Goal: Information Seeking & Learning: Learn about a topic

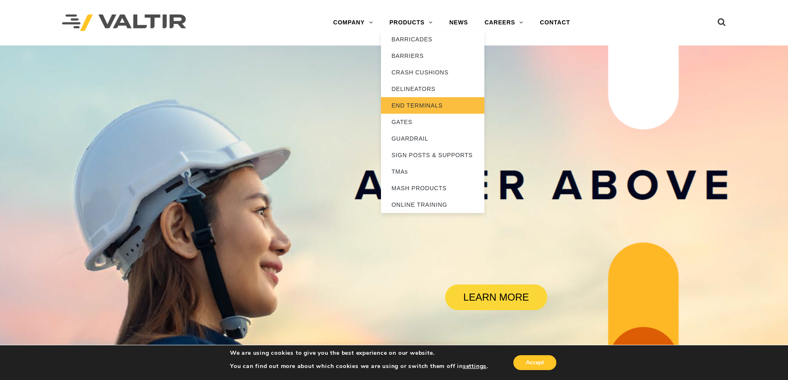
click at [418, 107] on link "END TERMINALS" at bounding box center [432, 105] width 103 height 17
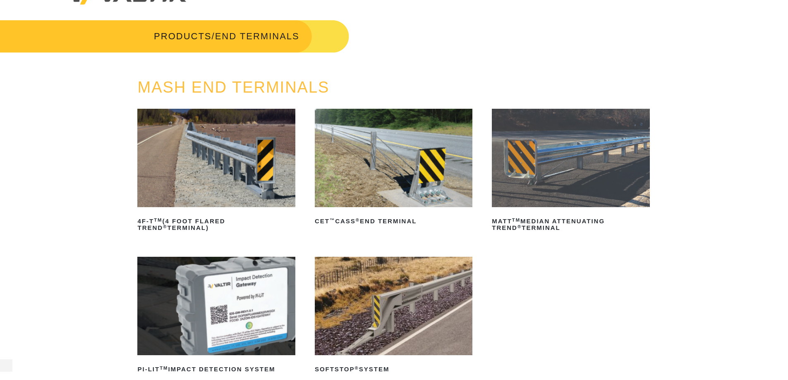
scroll to position [41, 0]
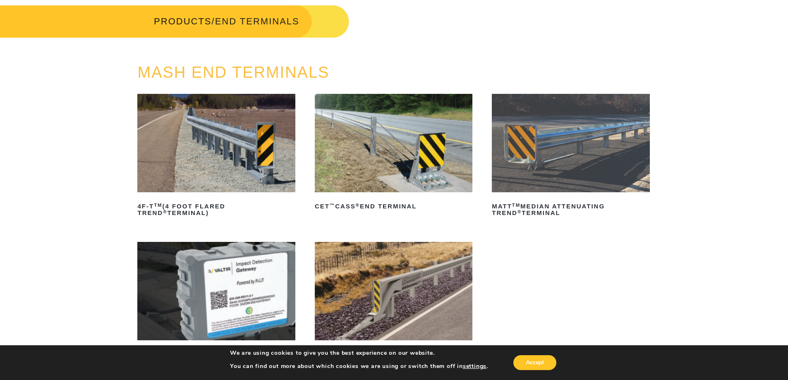
click at [269, 141] on img at bounding box center [216, 143] width 158 height 98
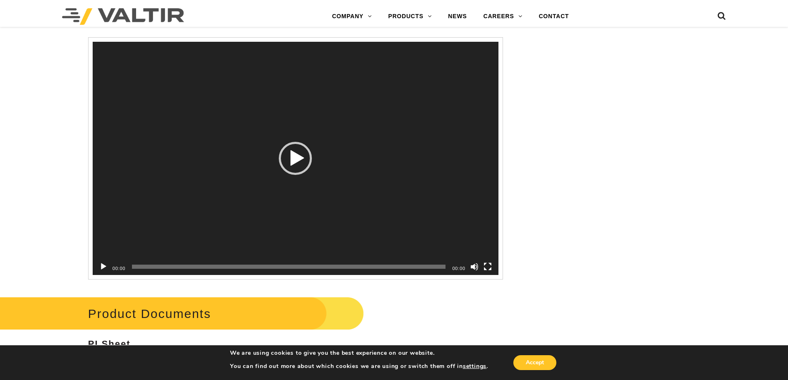
scroll to position [1530, 0]
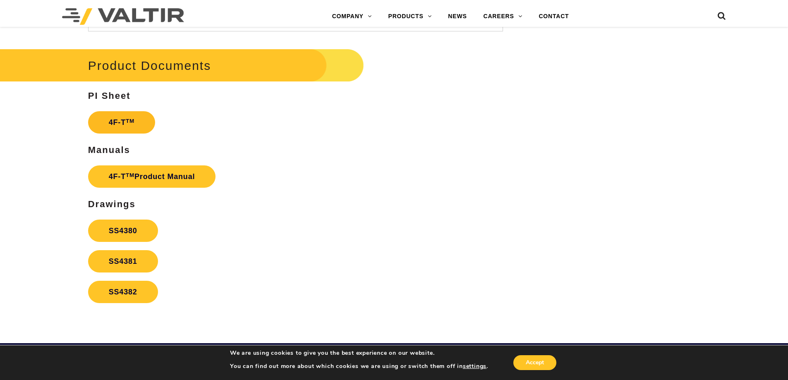
click at [131, 125] on link "4F-T TM" at bounding box center [121, 122] width 67 height 22
click at [130, 229] on link "SS4380" at bounding box center [123, 231] width 70 height 22
click at [131, 254] on link "SS4381" at bounding box center [123, 261] width 70 height 22
